Goal: Information Seeking & Learning: Learn about a topic

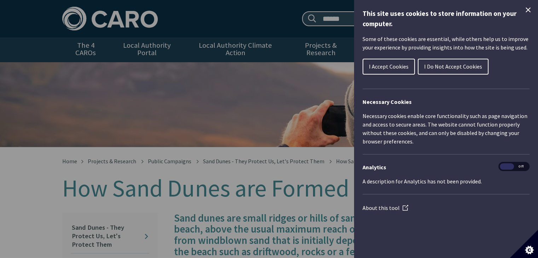
scroll to position [405, 0]
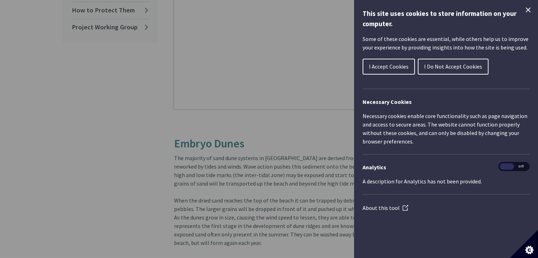
click at [395, 64] on span "I Accept Cookies" at bounding box center [389, 66] width 40 height 7
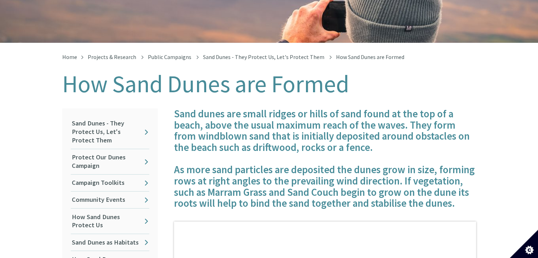
scroll to position [92, 0]
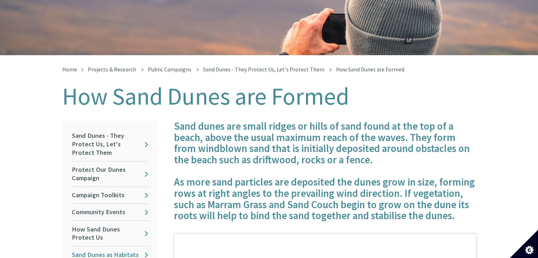
click at [112, 246] on link "Sand Dunes as Habitats" at bounding box center [110, 254] width 79 height 17
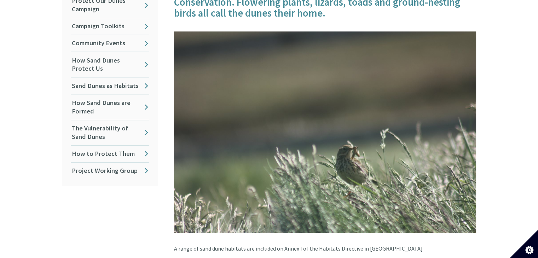
scroll to position [155, 0]
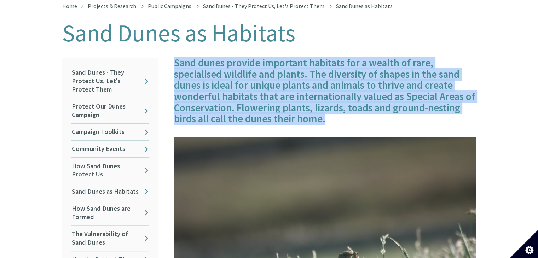
drag, startPoint x: 175, startPoint y: 58, endPoint x: 336, endPoint y: 113, distance: 169.8
click at [336, 113] on h4 "Sand dunes provide important habitats for a wealth of rare, specialised wildlif…" at bounding box center [325, 91] width 302 height 67
copy h4 "Sand dunes provide important habitats for a wealth of rare, specialised wildlif…"
